Goal: Task Accomplishment & Management: Use online tool/utility

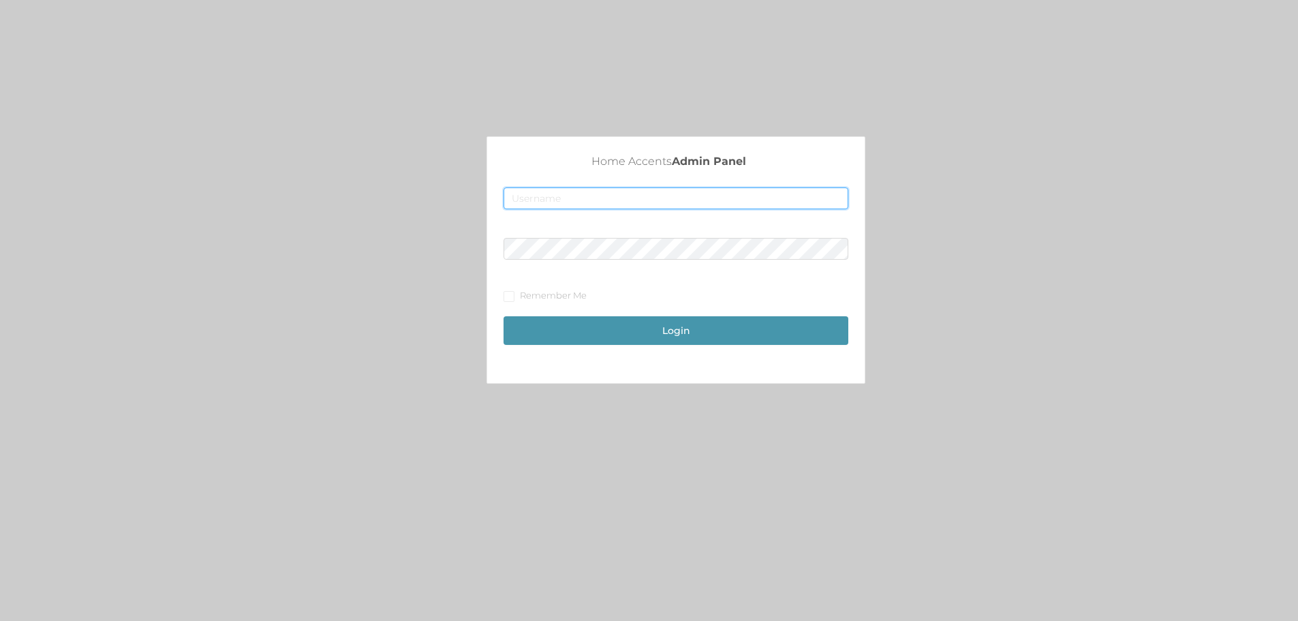
type input "fur2@accents.pw"
click at [666, 337] on button "Login" at bounding box center [676, 330] width 345 height 29
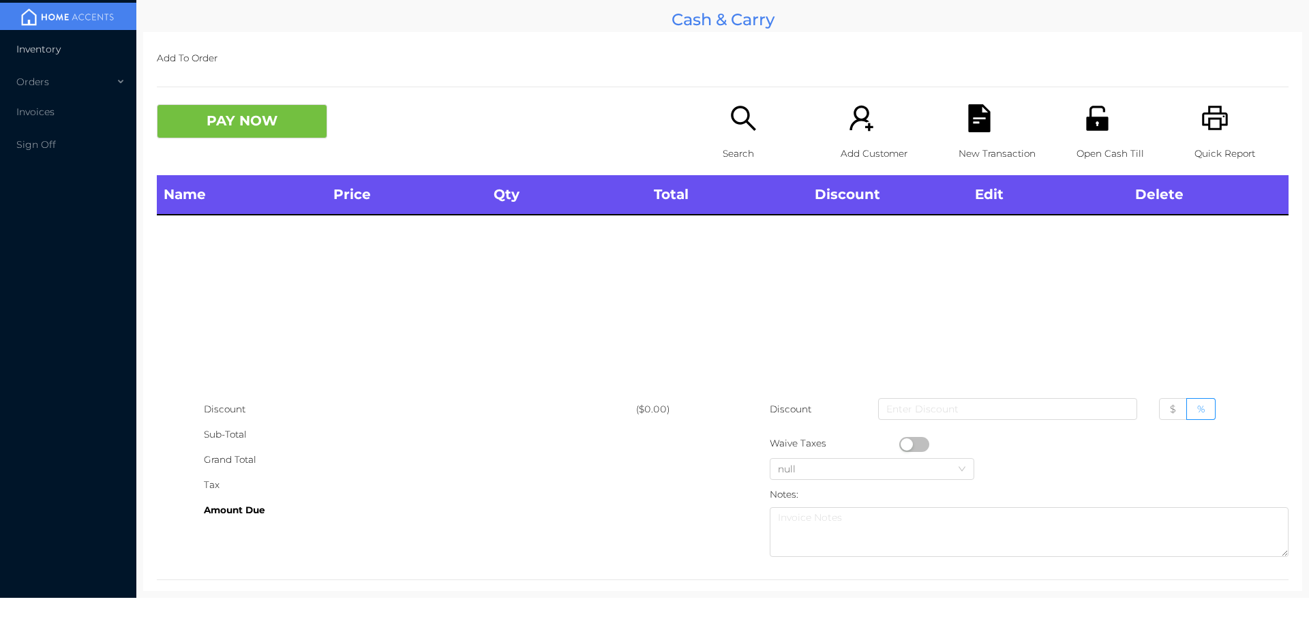
click at [28, 50] on span "Inventory" at bounding box center [38, 49] width 44 height 12
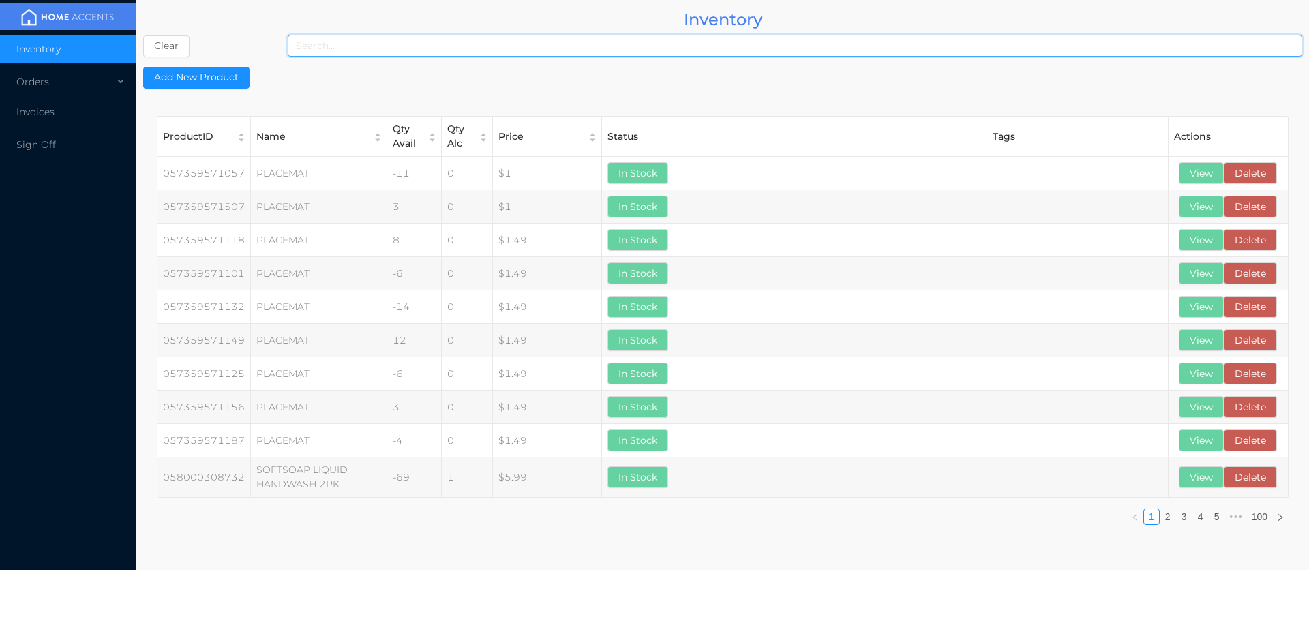
click at [415, 45] on input at bounding box center [795, 46] width 1014 height 22
type input "715470482378"
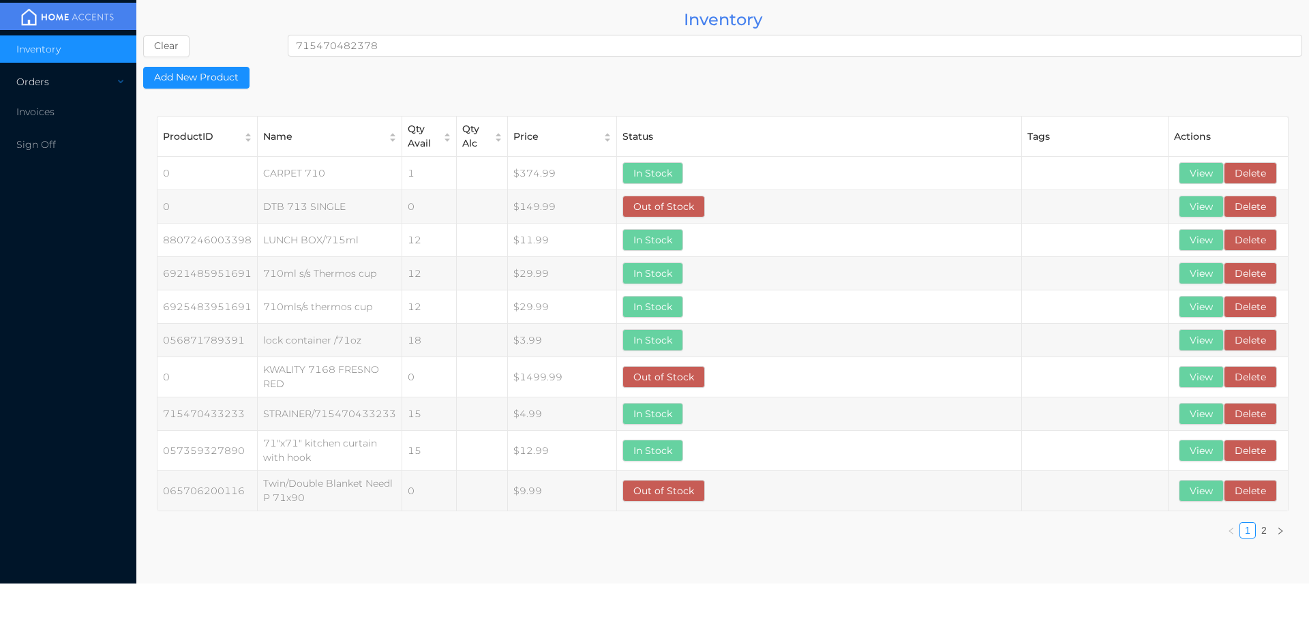
click at [40, 83] on div "Orders" at bounding box center [68, 81] width 136 height 27
click at [37, 116] on span "Cash & Carry" at bounding box center [63, 114] width 60 height 12
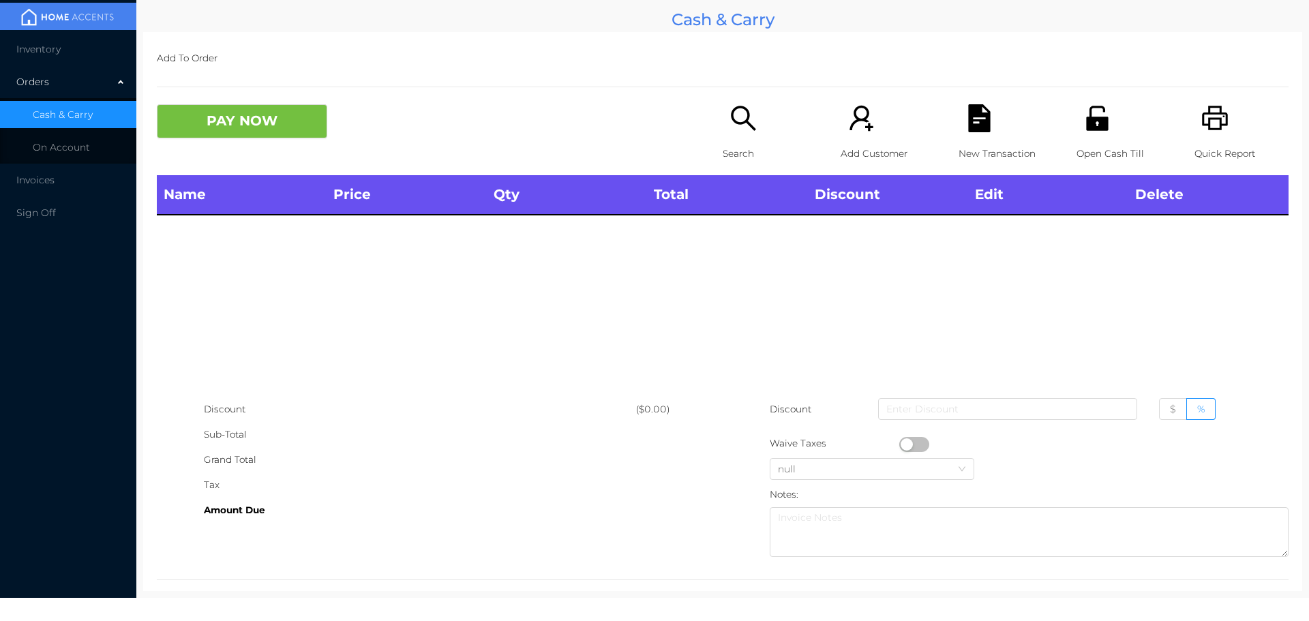
click at [35, 50] on span "Inventory" at bounding box center [38, 49] width 44 height 12
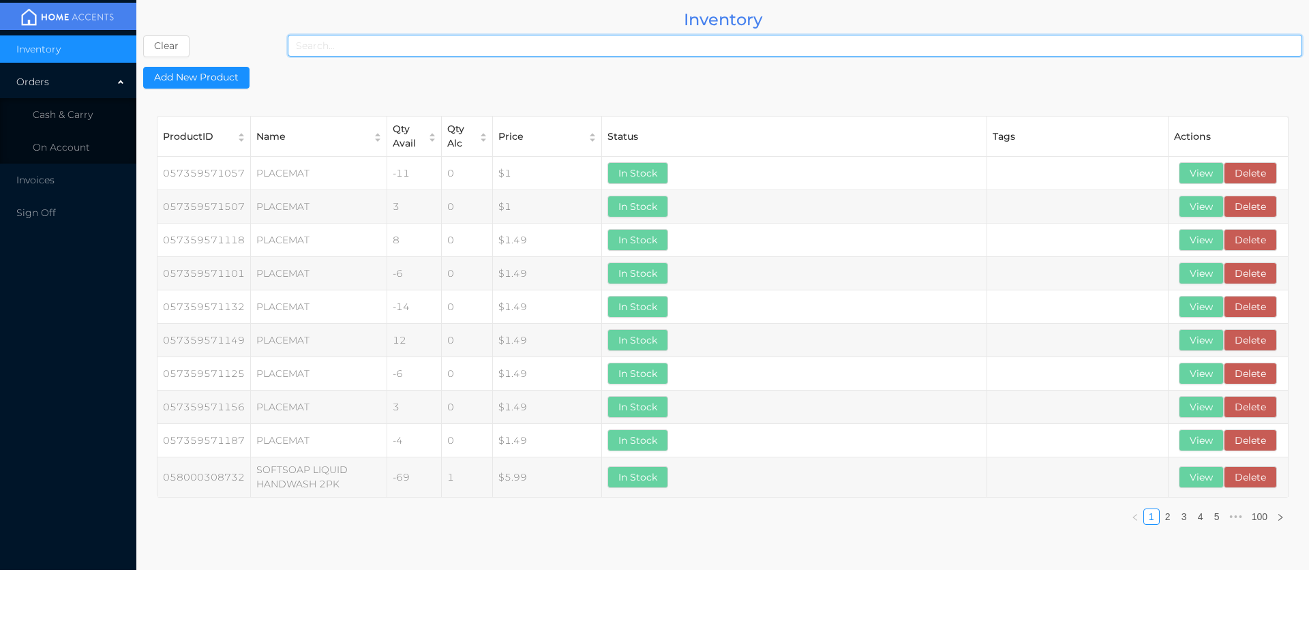
click at [358, 44] on input at bounding box center [795, 46] width 1014 height 22
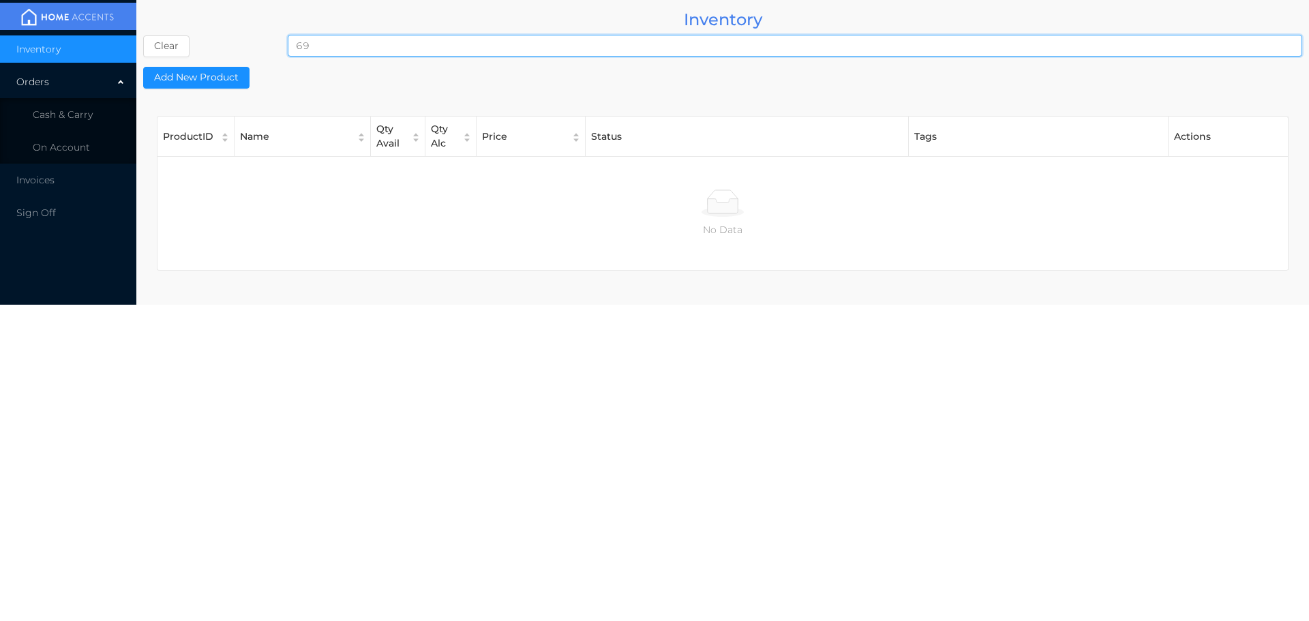
type input "6"
type input "715479002966"
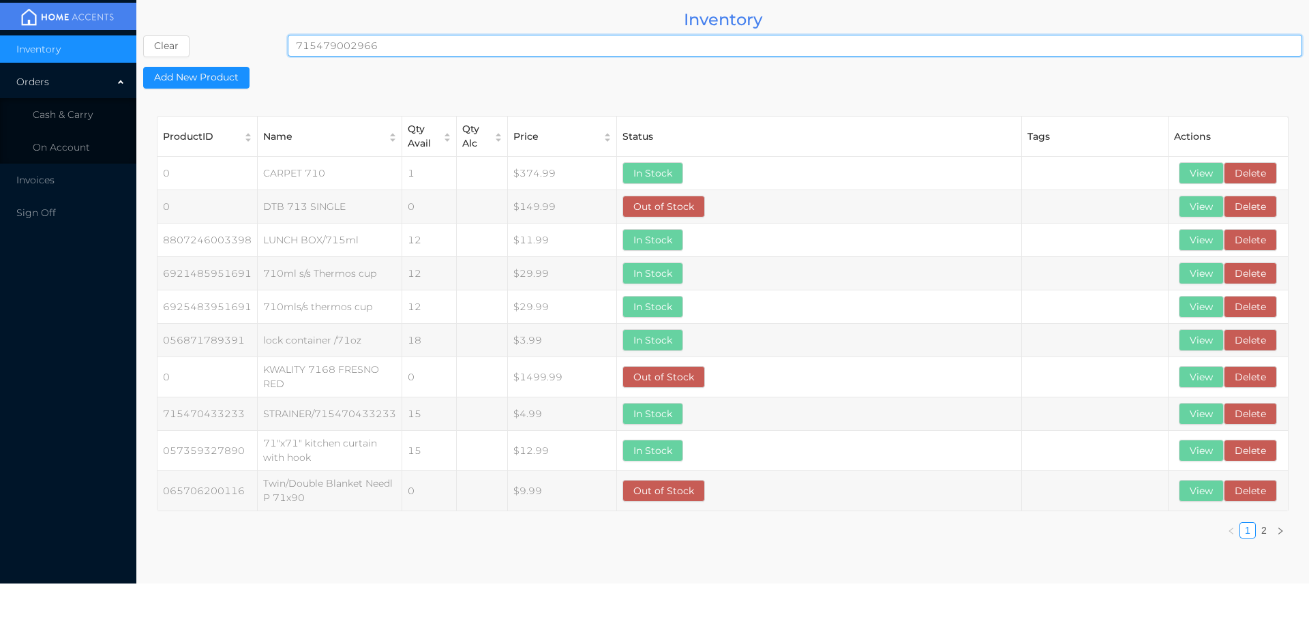
click at [40, 84] on div "Orders" at bounding box center [68, 81] width 136 height 27
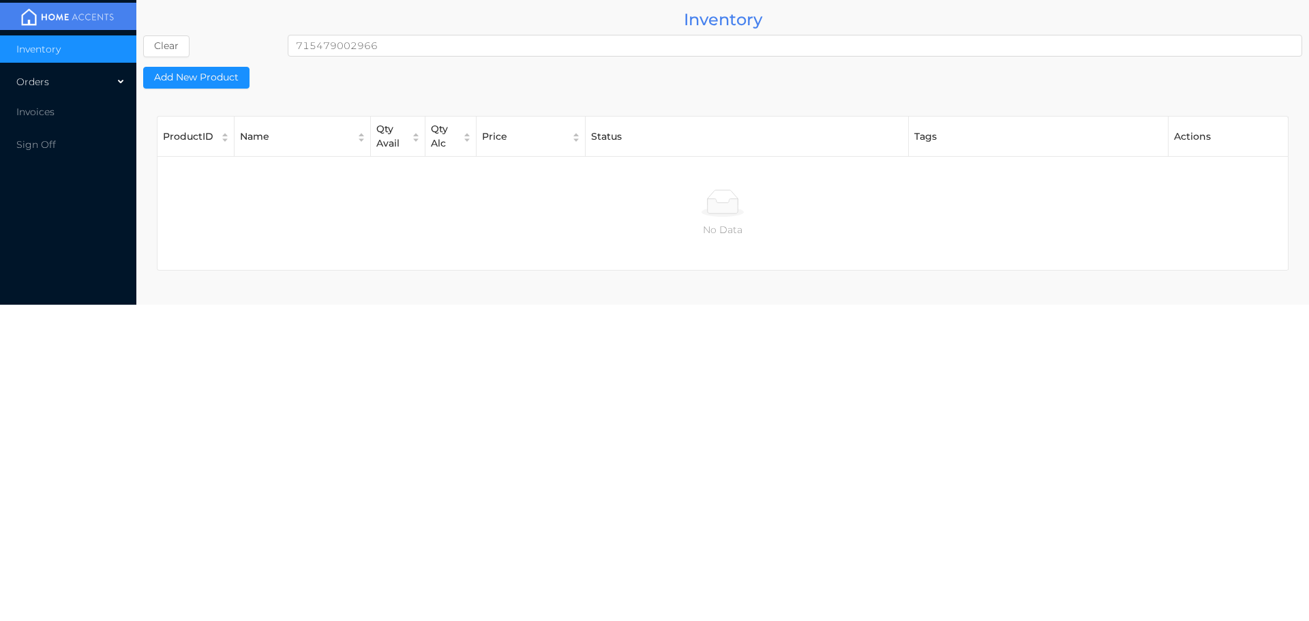
click at [52, 87] on div "Orders" at bounding box center [68, 81] width 136 height 27
click at [45, 115] on span "Cash & Carry" at bounding box center [63, 114] width 60 height 12
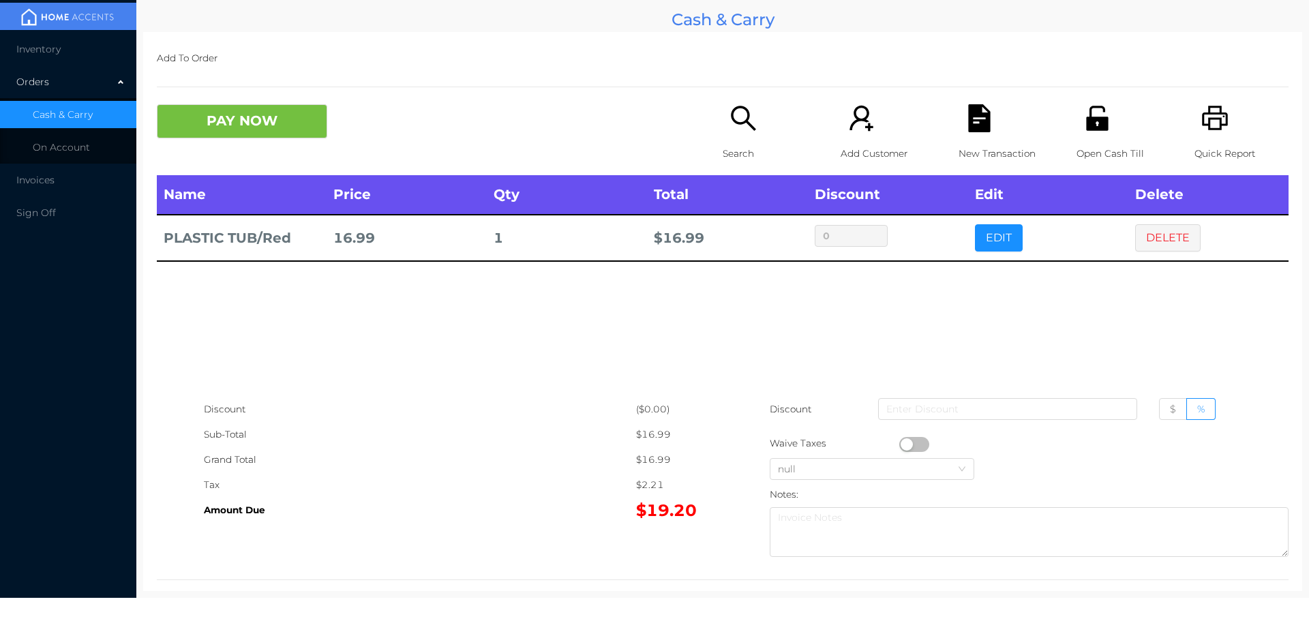
click at [28, 48] on span "Inventory" at bounding box center [38, 49] width 44 height 12
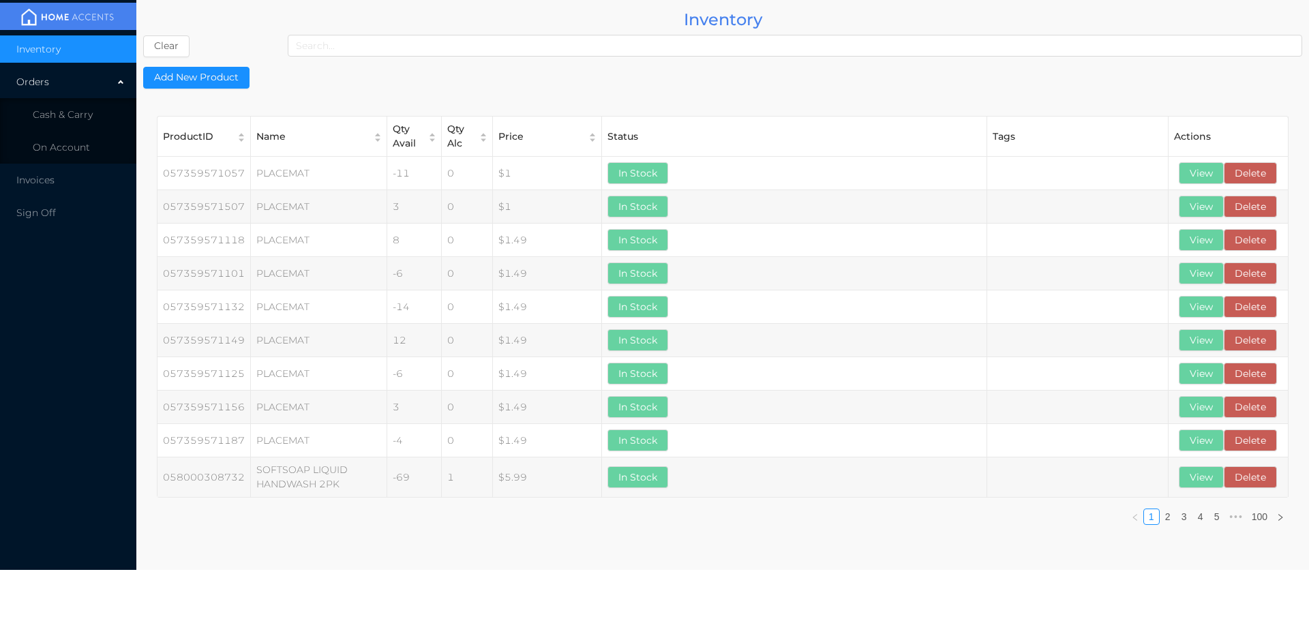
click at [610, 50] on input at bounding box center [795, 46] width 1014 height 22
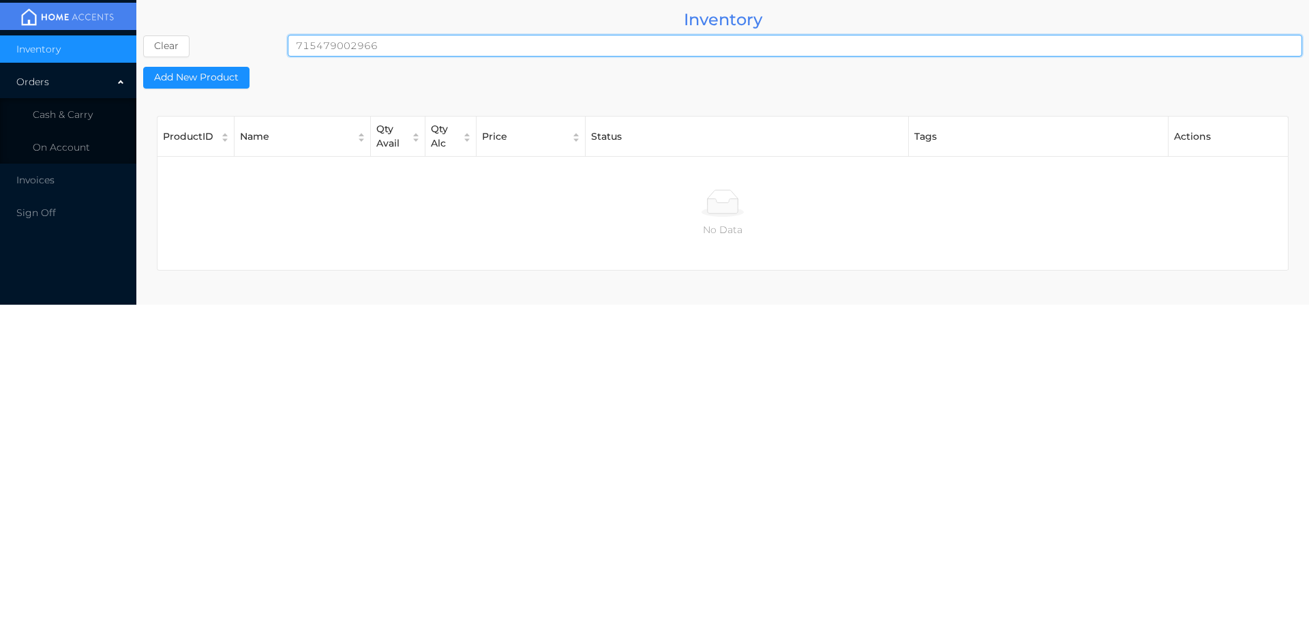
type input "715479002966"
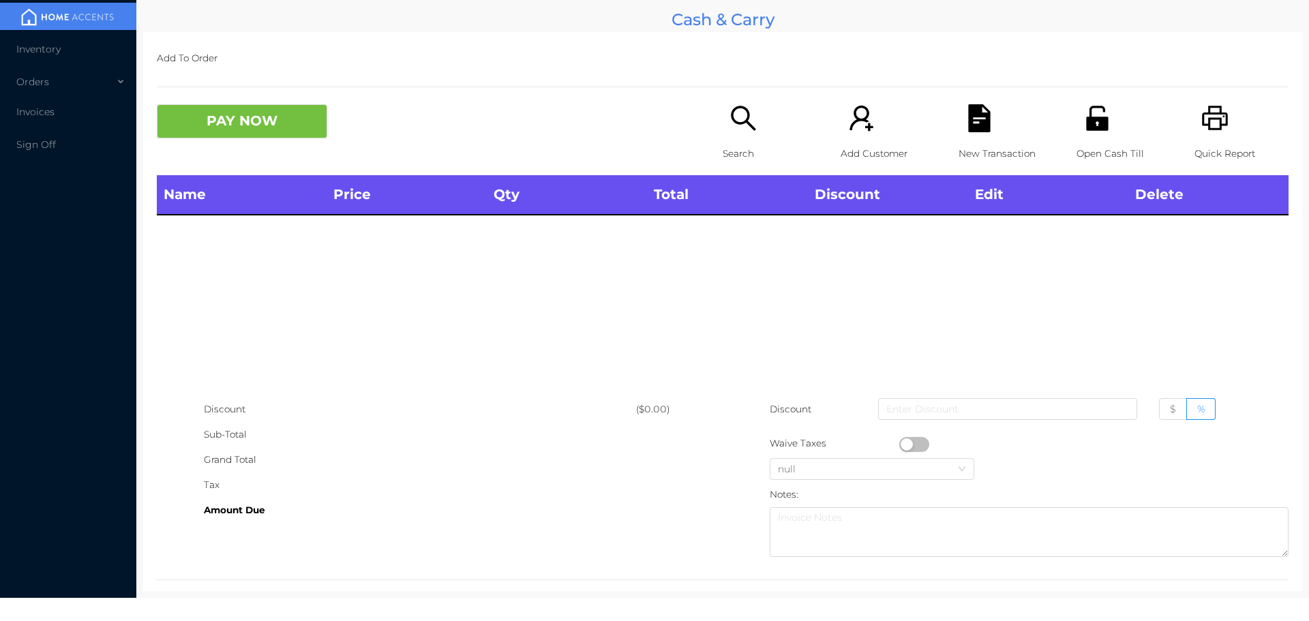
click at [44, 53] on span "Inventory" at bounding box center [38, 49] width 44 height 12
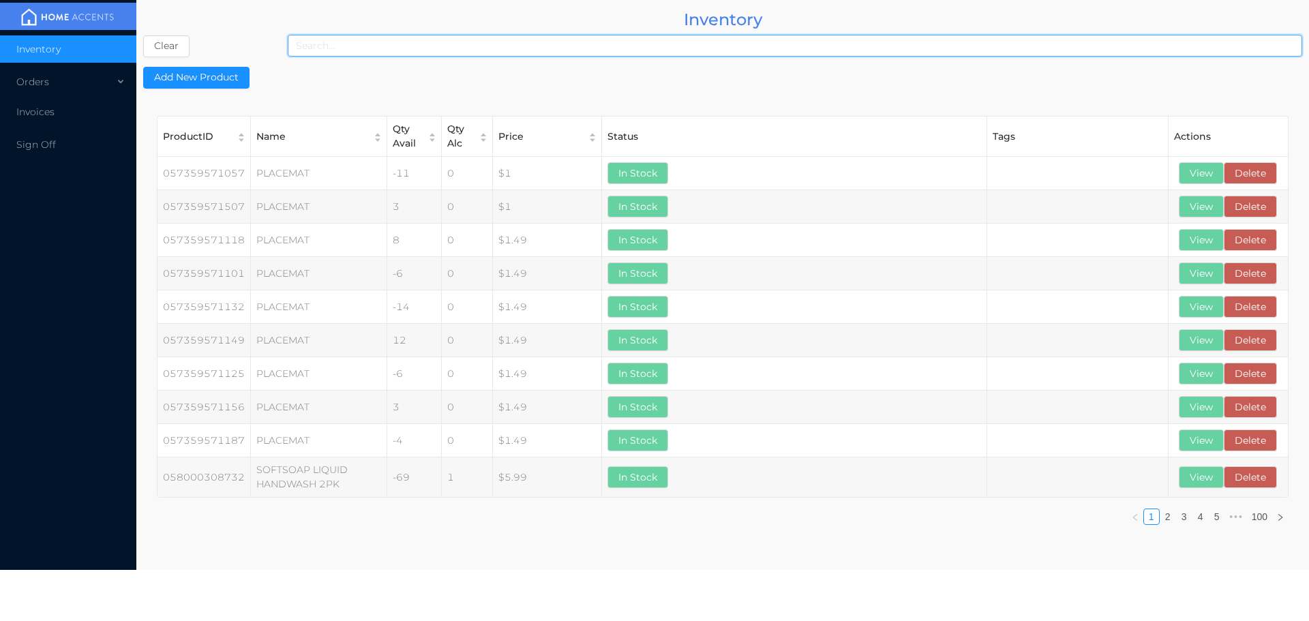
click at [442, 48] on input at bounding box center [795, 46] width 1014 height 22
type input "715470401102"
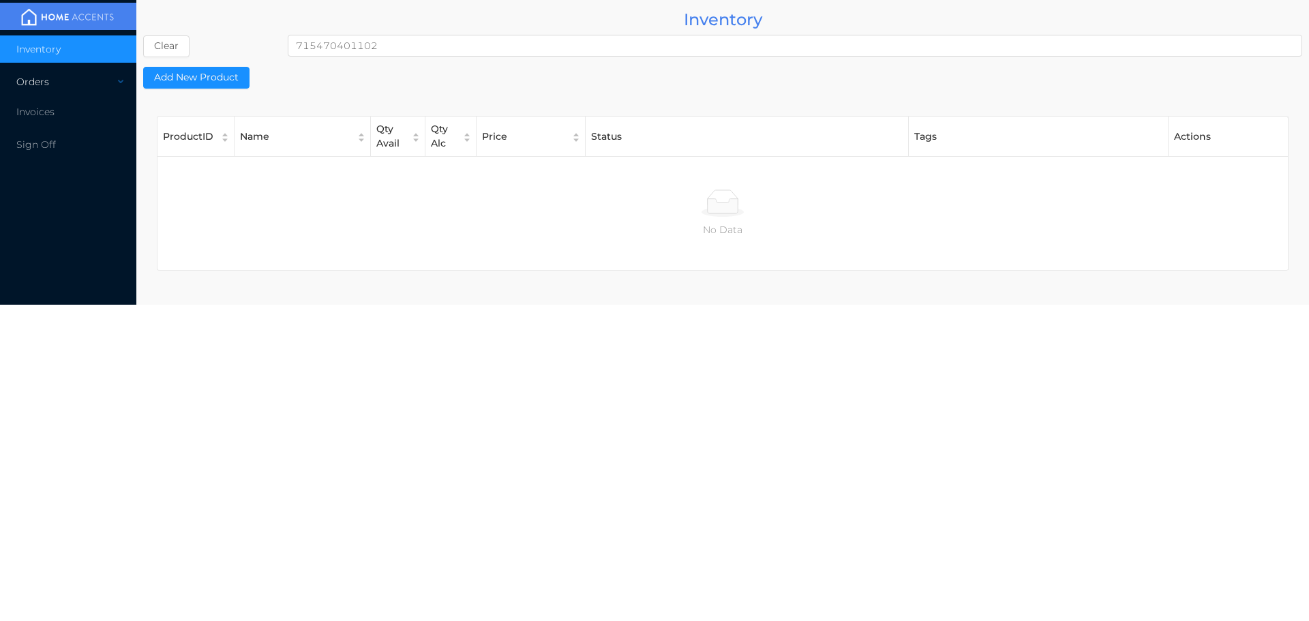
click at [50, 78] on div "Orders" at bounding box center [68, 81] width 136 height 27
click at [52, 124] on li "Cash & Carry" at bounding box center [68, 114] width 136 height 27
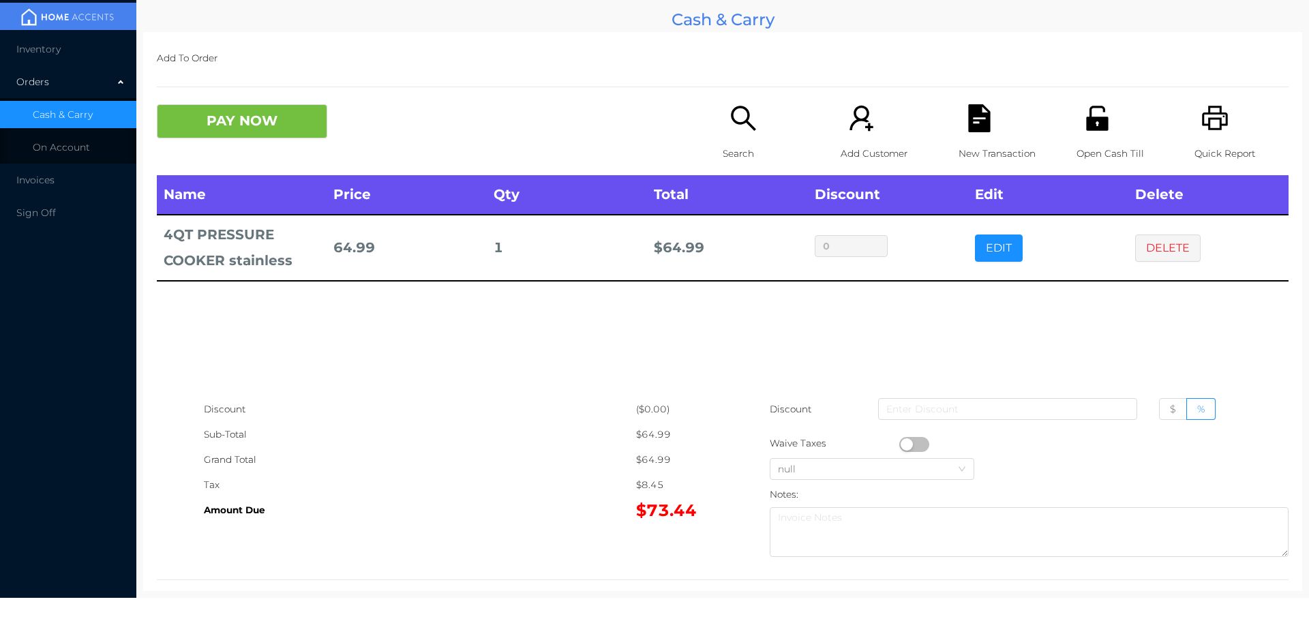
click at [69, 51] on li "Inventory" at bounding box center [68, 48] width 136 height 27
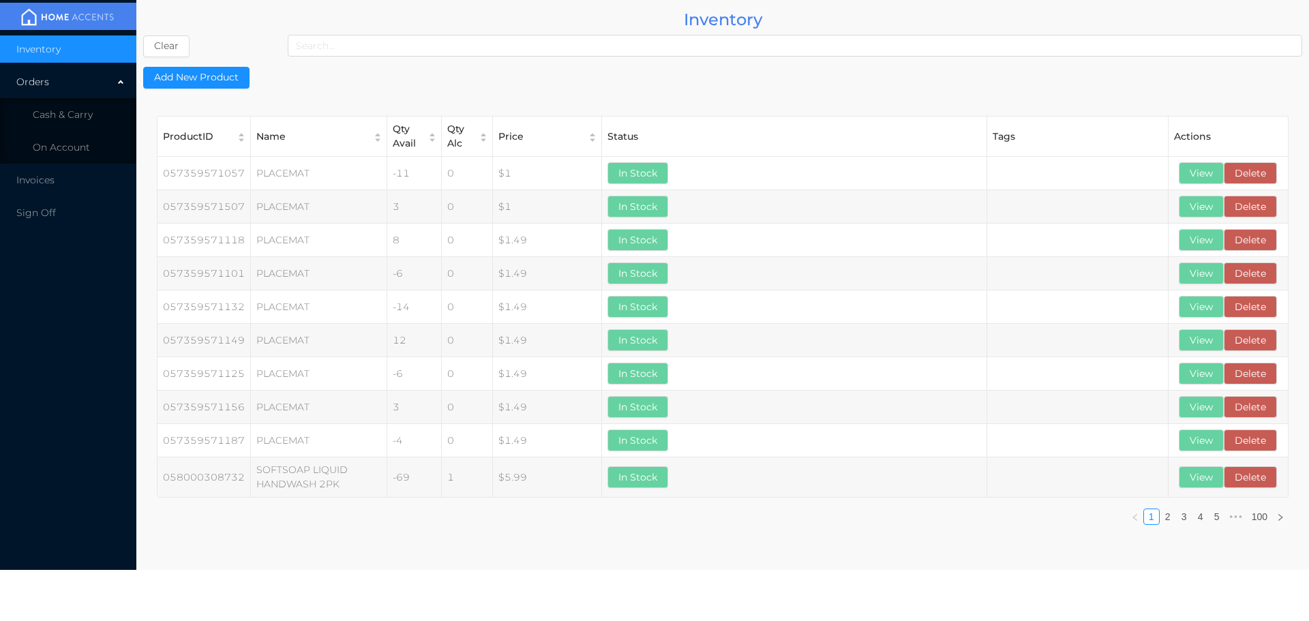
click at [607, 44] on input at bounding box center [795, 46] width 1014 height 22
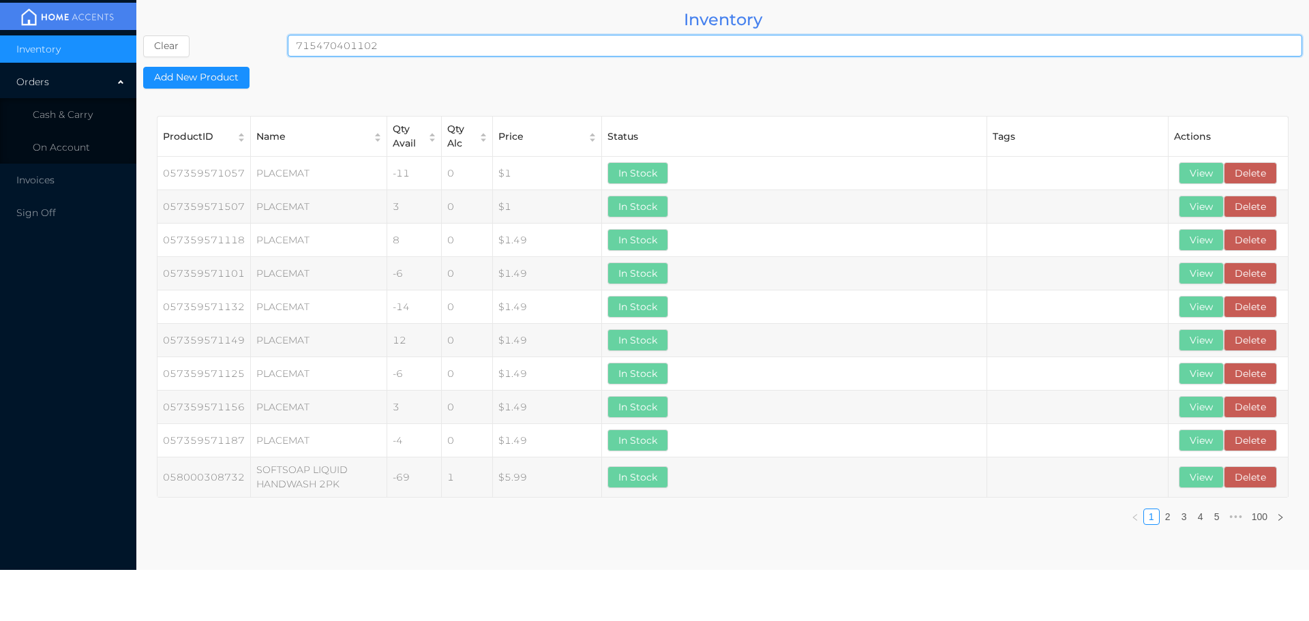
type input "715470401102"
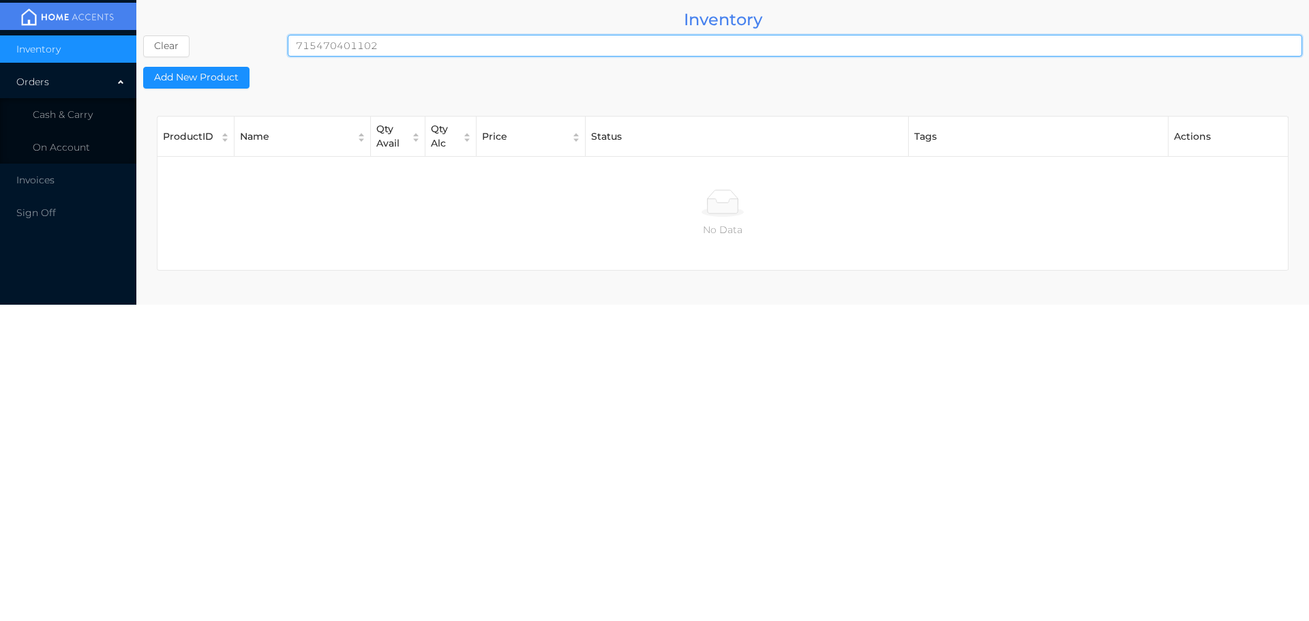
click at [46, 119] on span "Cash & Carry" at bounding box center [63, 114] width 60 height 12
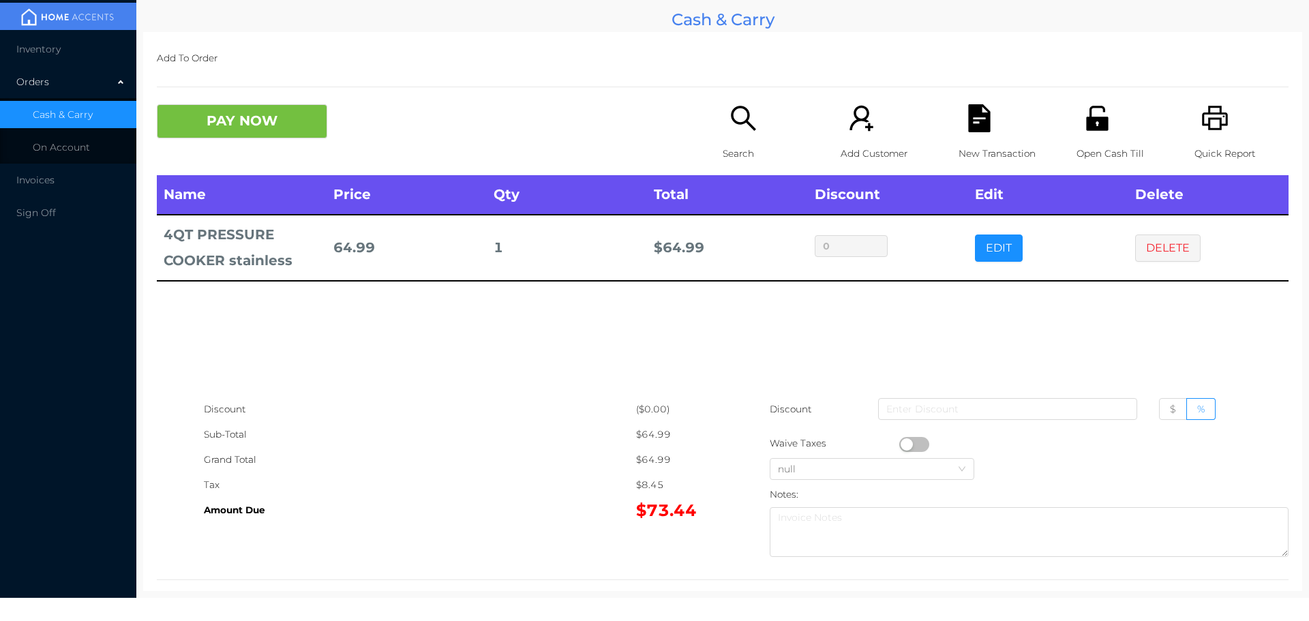
click at [355, 246] on td "64.99" at bounding box center [406, 247] width 160 height 65
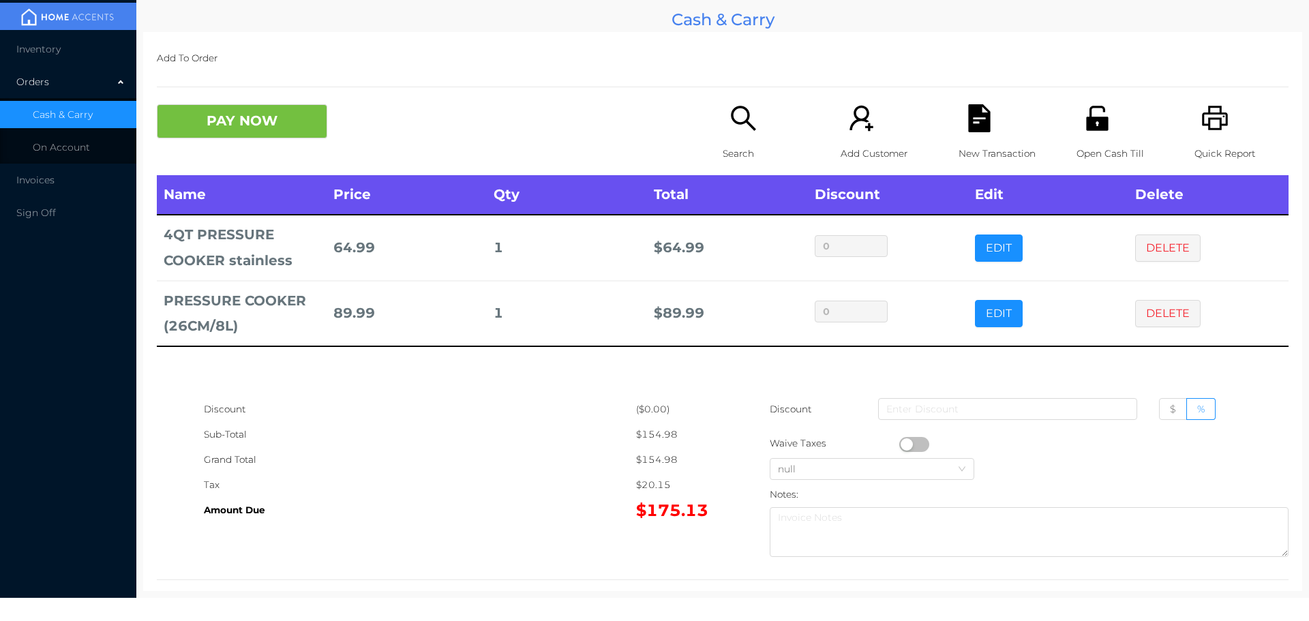
click at [33, 48] on span "Inventory" at bounding box center [38, 49] width 44 height 12
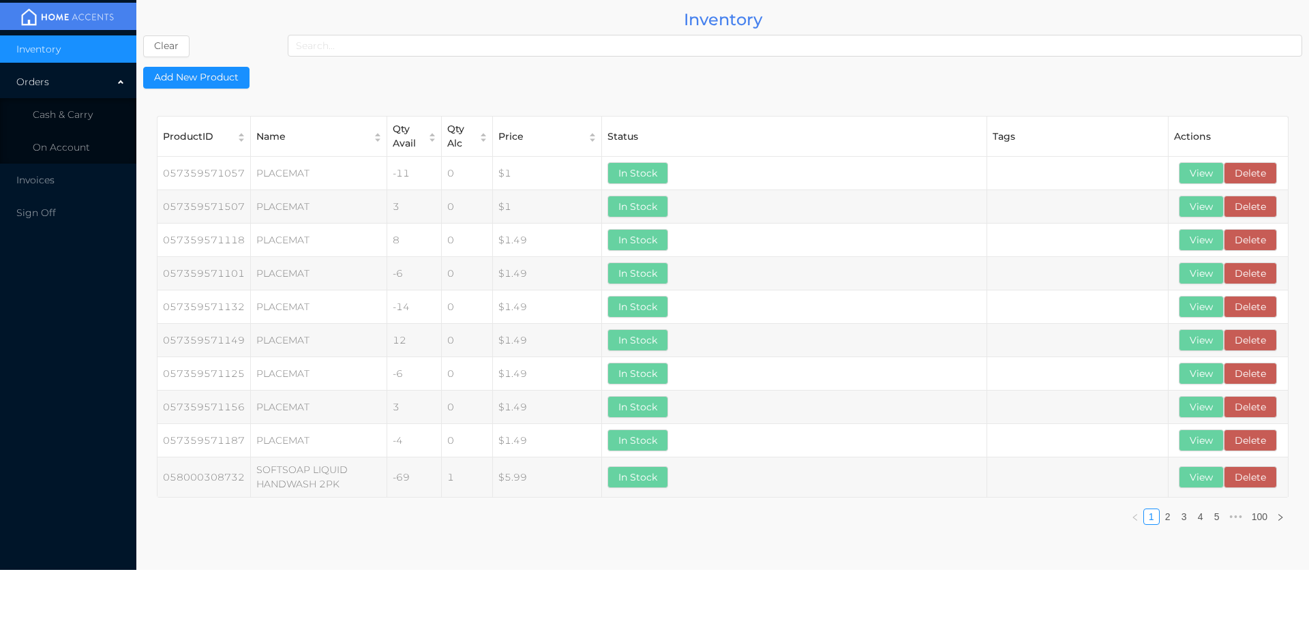
click at [401, 41] on input at bounding box center [795, 46] width 1014 height 22
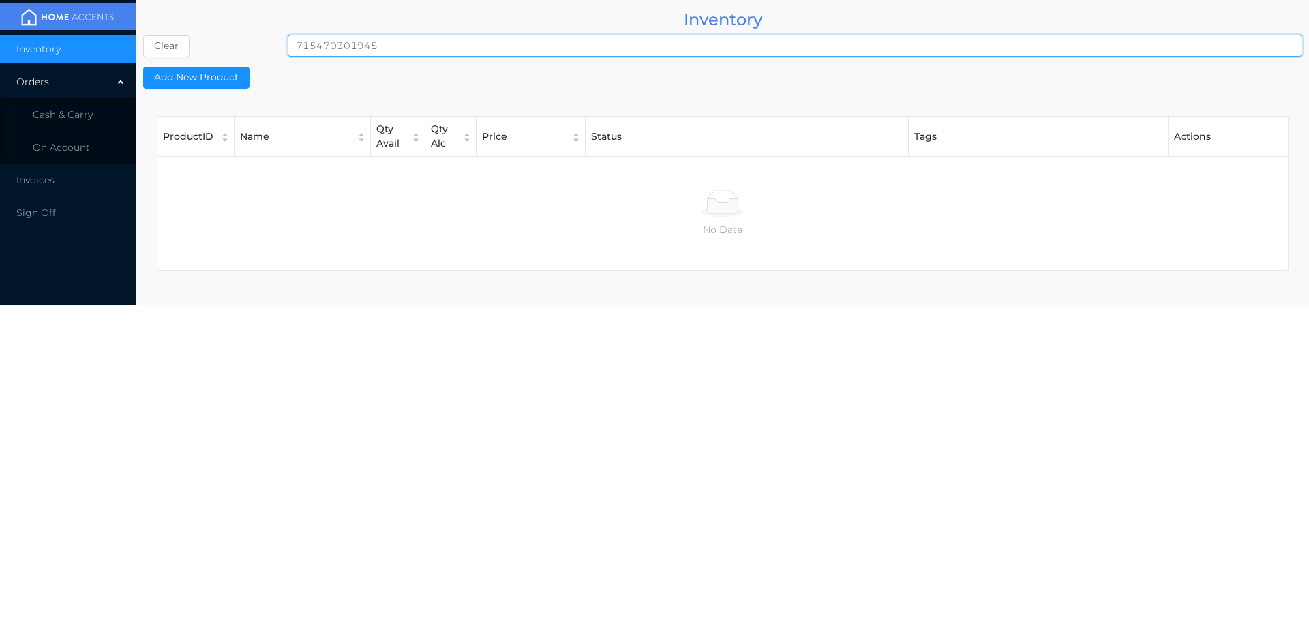
type input "715470301945"
click at [61, 144] on span "On Account" at bounding box center [61, 147] width 57 height 12
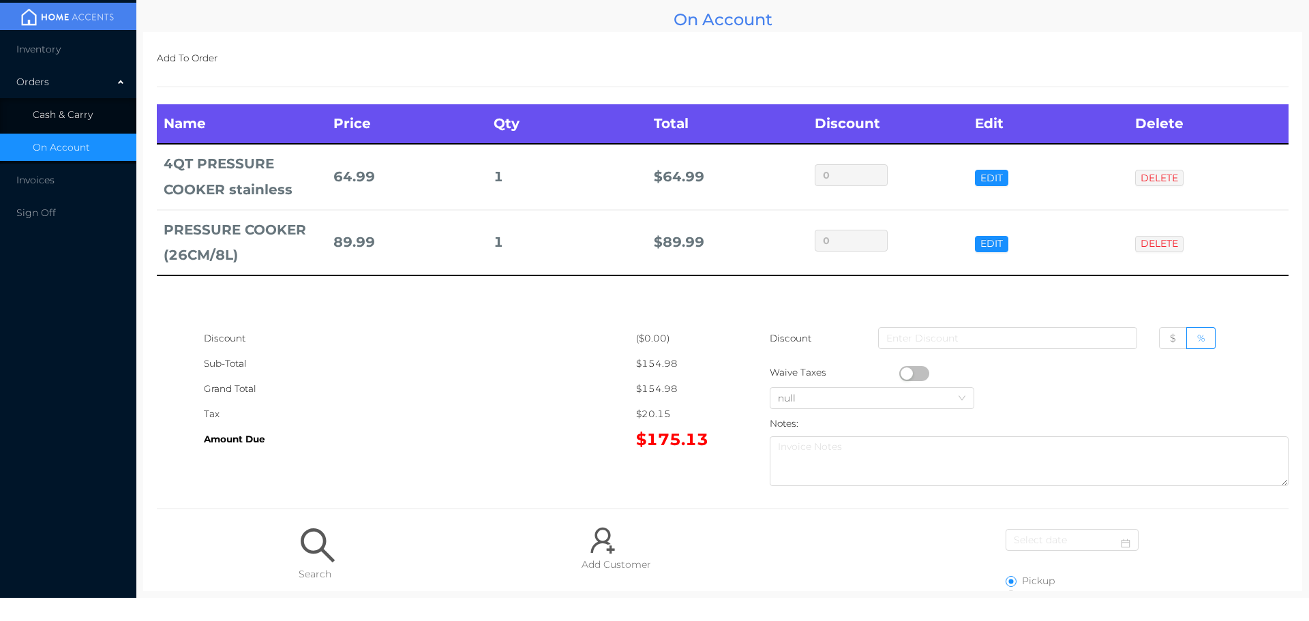
click at [84, 122] on li "Cash & Carry" at bounding box center [68, 114] width 136 height 27
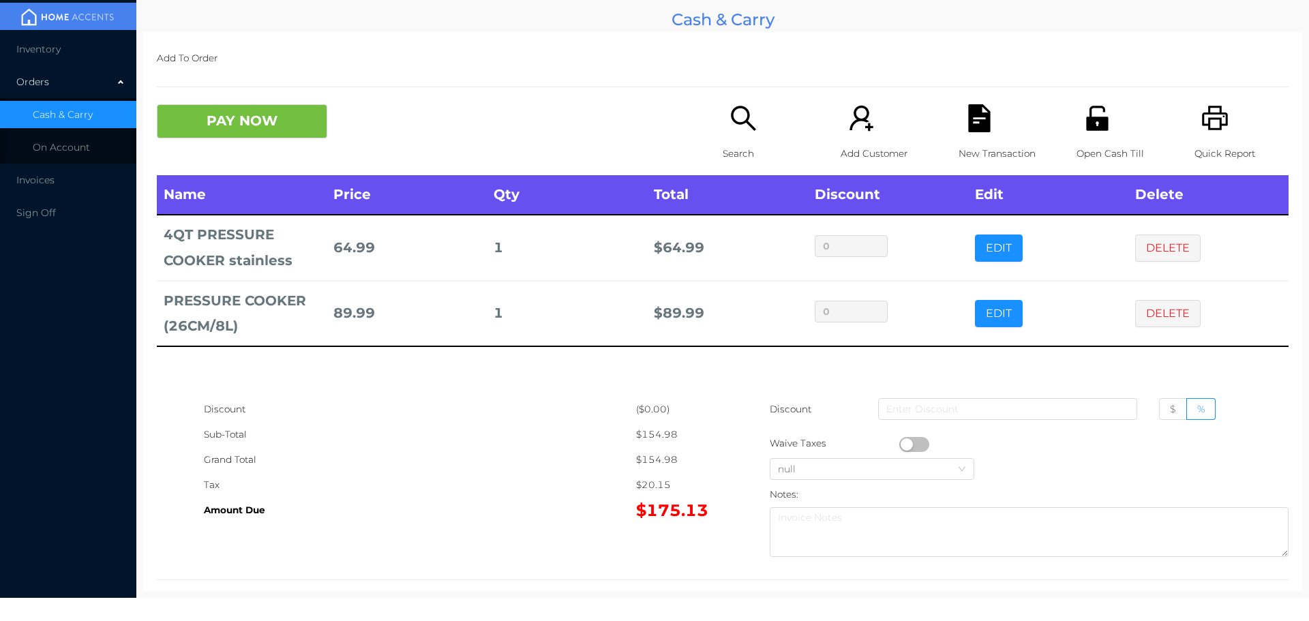
click at [224, 307] on td "PRESSURE COOKER (26CM/8L)" at bounding box center [242, 313] width 170 height 65
click at [242, 342] on td "PRESSURE COOKER (26CM/8L)" at bounding box center [242, 313] width 170 height 65
click at [249, 329] on td "PRESSURE COOKER (26CM/8L)" at bounding box center [242, 313] width 170 height 65
click at [243, 316] on td "PRESSURE COOKER (26CM/8L)" at bounding box center [242, 313] width 170 height 65
click at [254, 312] on td "PRESSURE COOKER (26CM/8L)" at bounding box center [242, 313] width 170 height 65
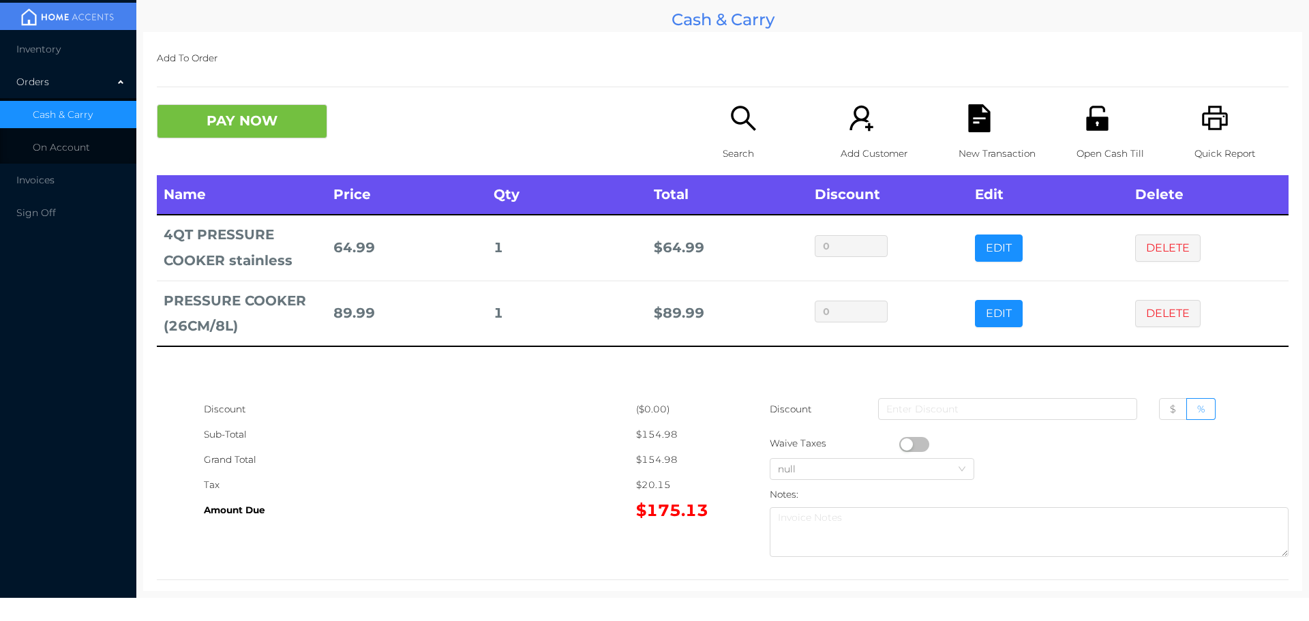
click at [75, 48] on li "Inventory" at bounding box center [68, 48] width 136 height 27
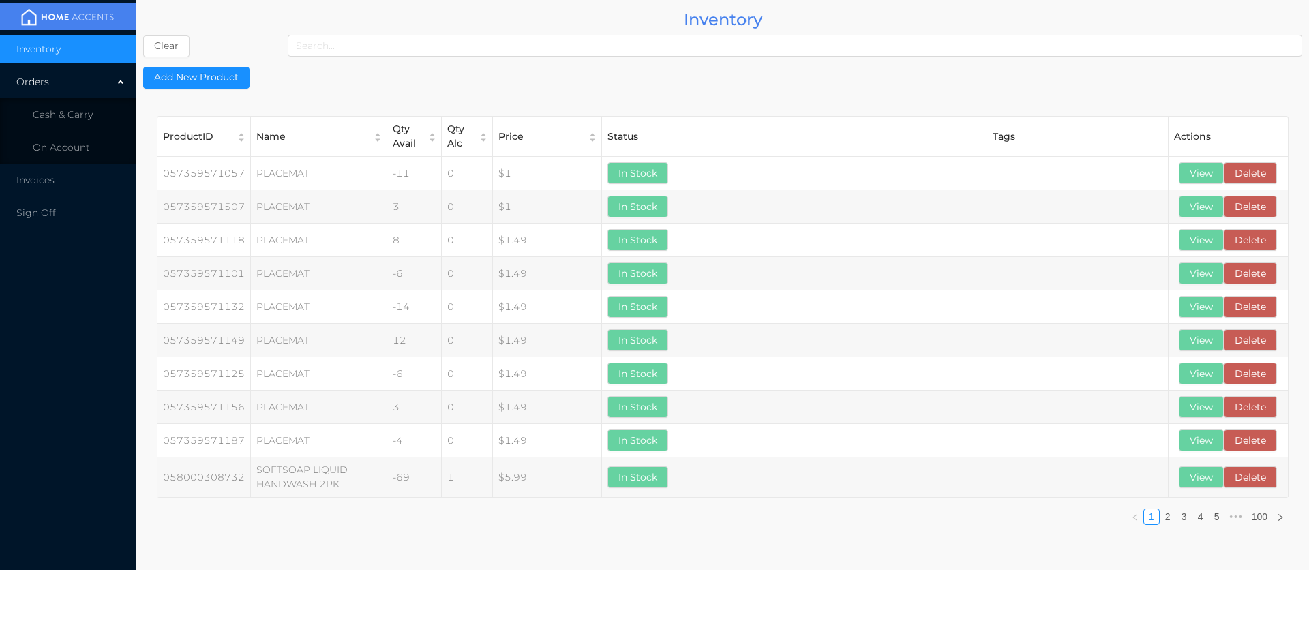
click at [167, 40] on button "Clear" at bounding box center [166, 46] width 46 height 22
click at [429, 44] on input at bounding box center [795, 46] width 1014 height 22
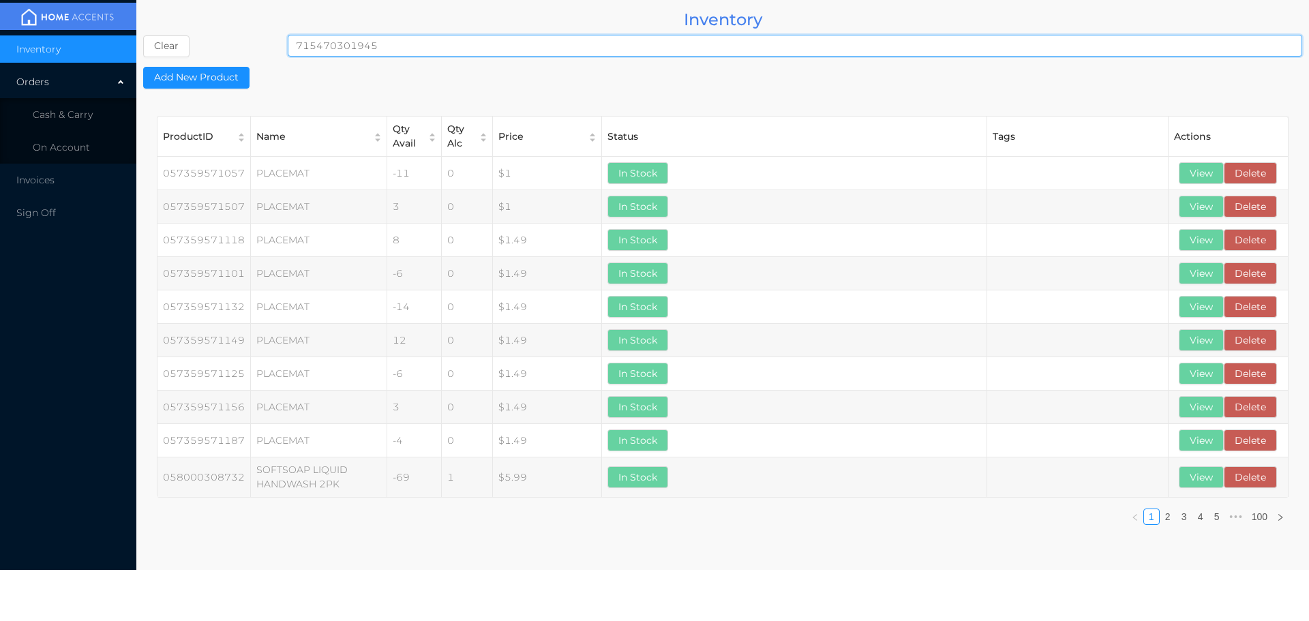
type input "715470301945"
